Goal: Information Seeking & Learning: Find specific fact

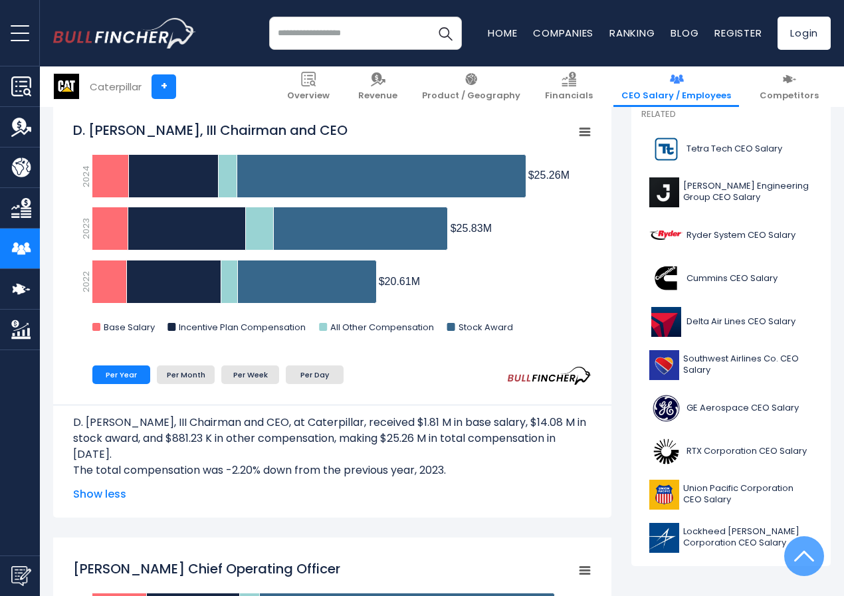
scroll to position [465, 0]
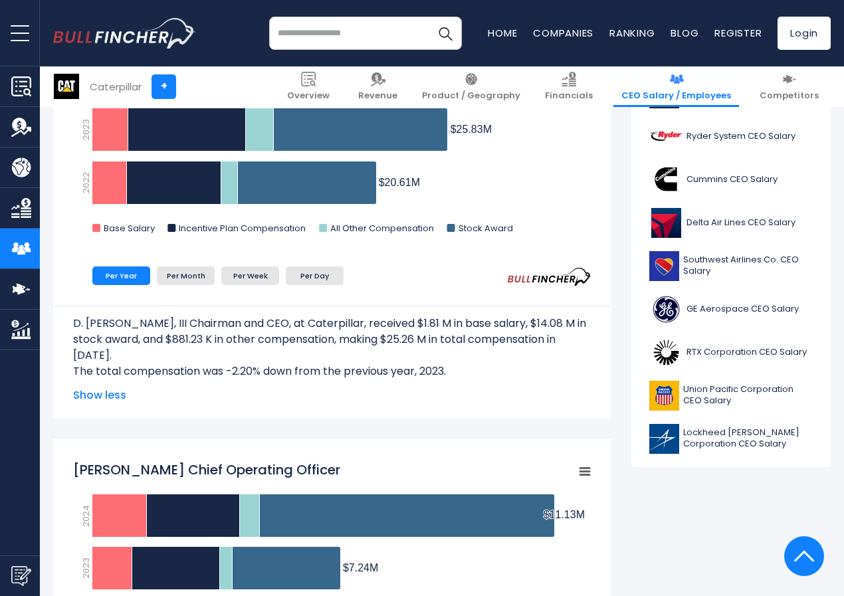
click at [185, 287] on div "D. [PERSON_NAME], III Chairman and CEO, at Caterpillar, received $1.81 M in bas…" at bounding box center [332, 345] width 518 height 118
click at [180, 280] on li "Per Month" at bounding box center [186, 276] width 58 height 19
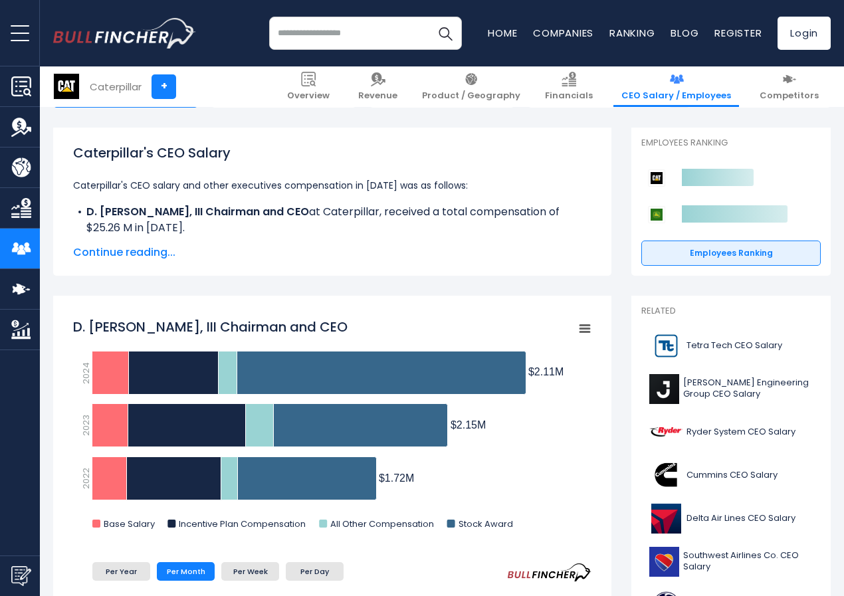
scroll to position [199, 0]
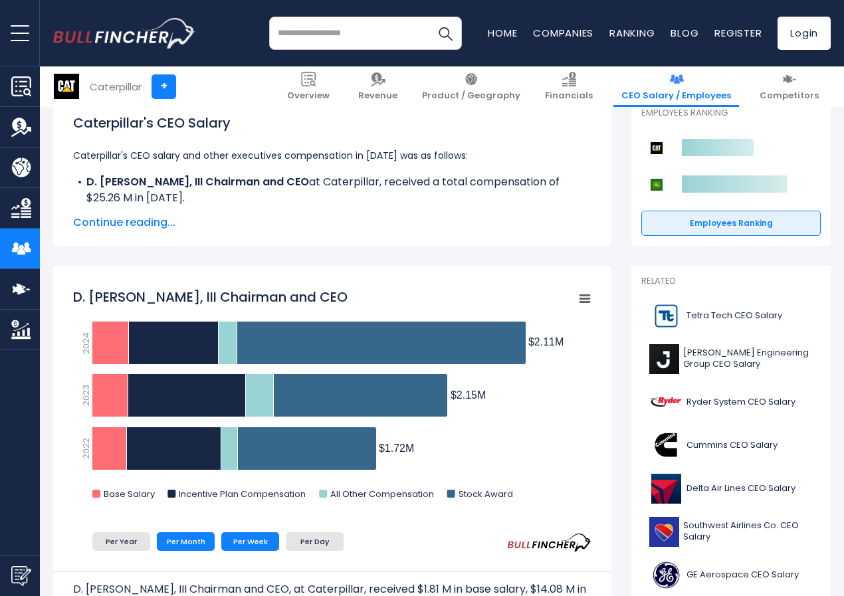
click at [241, 544] on li "Per Week" at bounding box center [250, 541] width 58 height 19
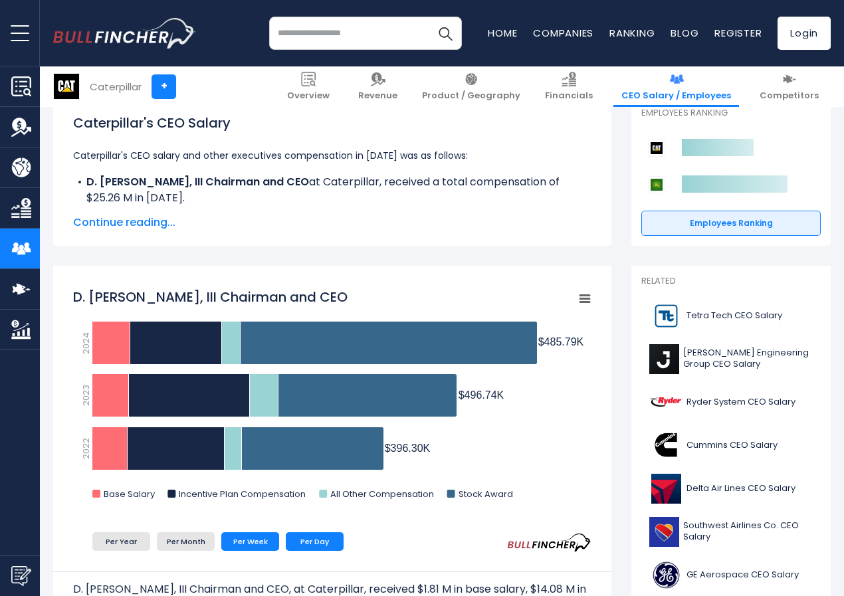
click at [298, 532] on li "Per Day" at bounding box center [315, 541] width 58 height 19
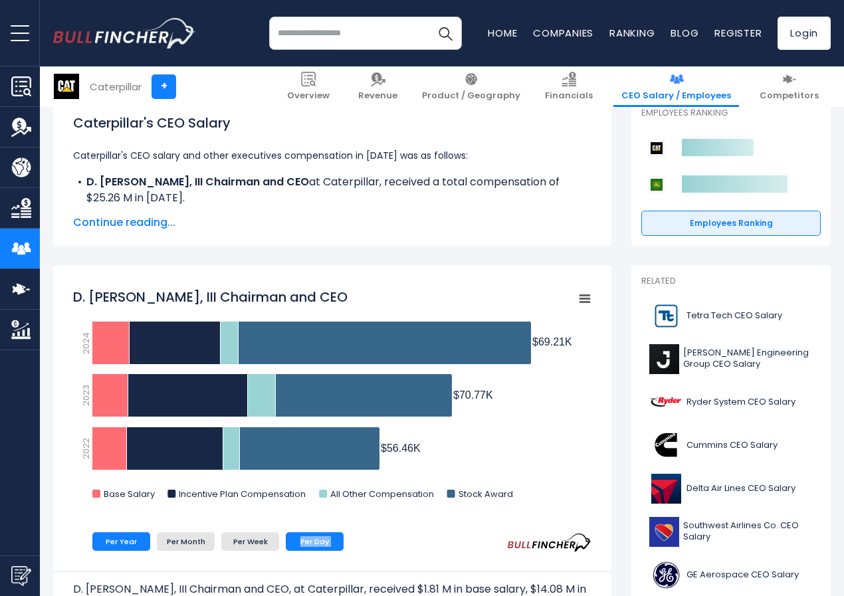
click at [108, 538] on li "Per Year" at bounding box center [121, 541] width 58 height 19
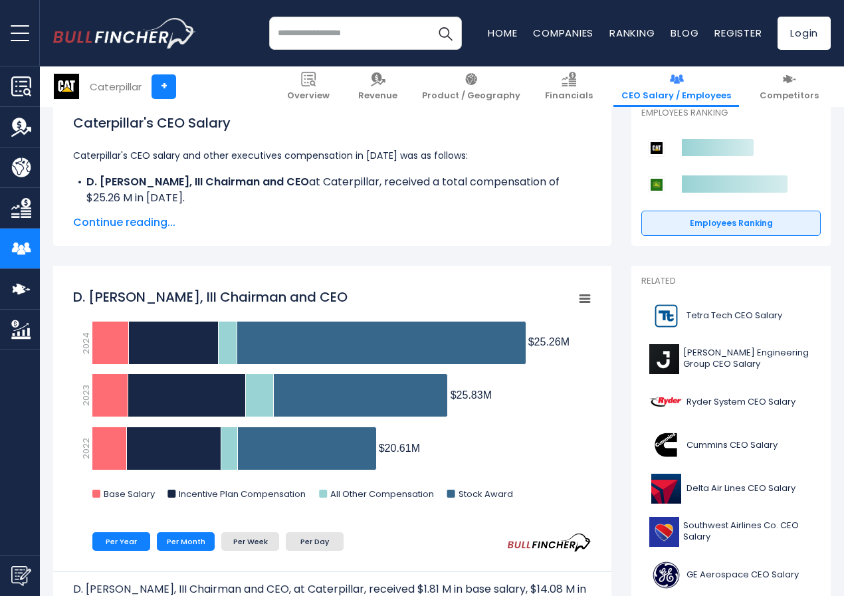
click at [171, 544] on li "Per Month" at bounding box center [186, 541] width 58 height 19
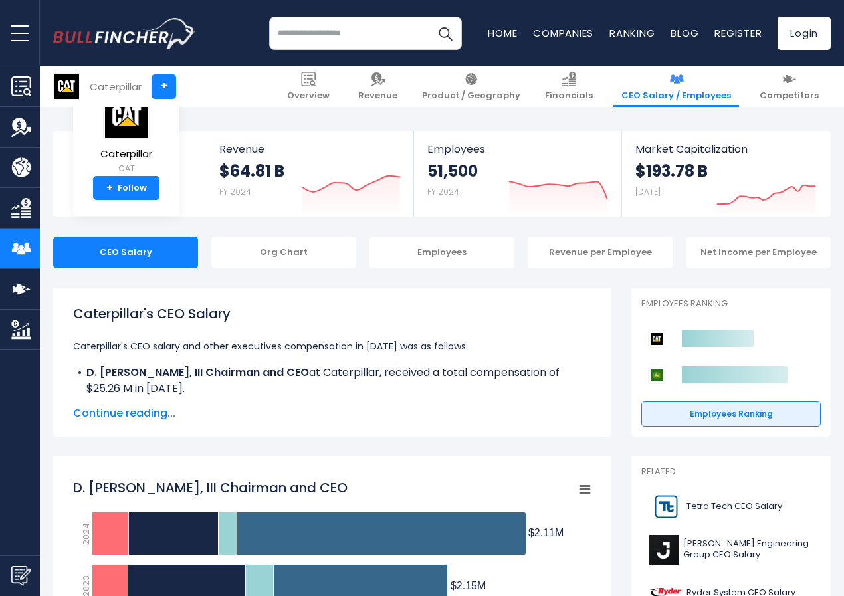
scroll to position [0, 0]
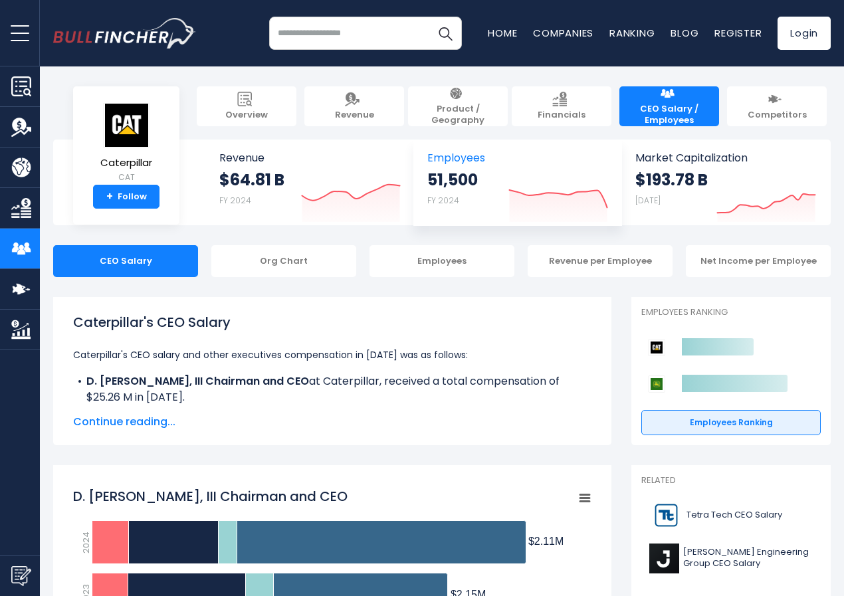
click at [520, 195] on icon at bounding box center [558, 198] width 98 height 17
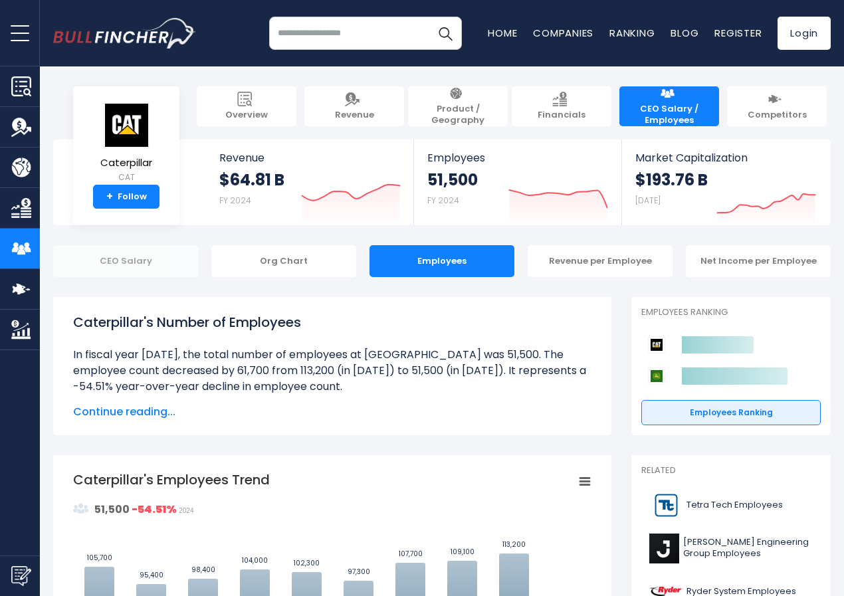
click at [116, 262] on div "CEO Salary" at bounding box center [125, 261] width 145 height 32
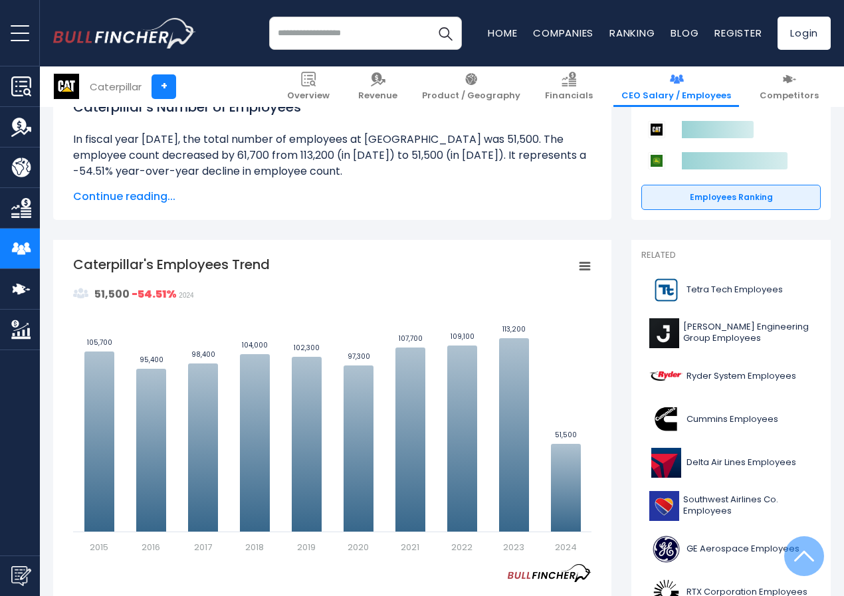
scroll to position [266, 0]
